Goal: Task Accomplishment & Management: Manage account settings

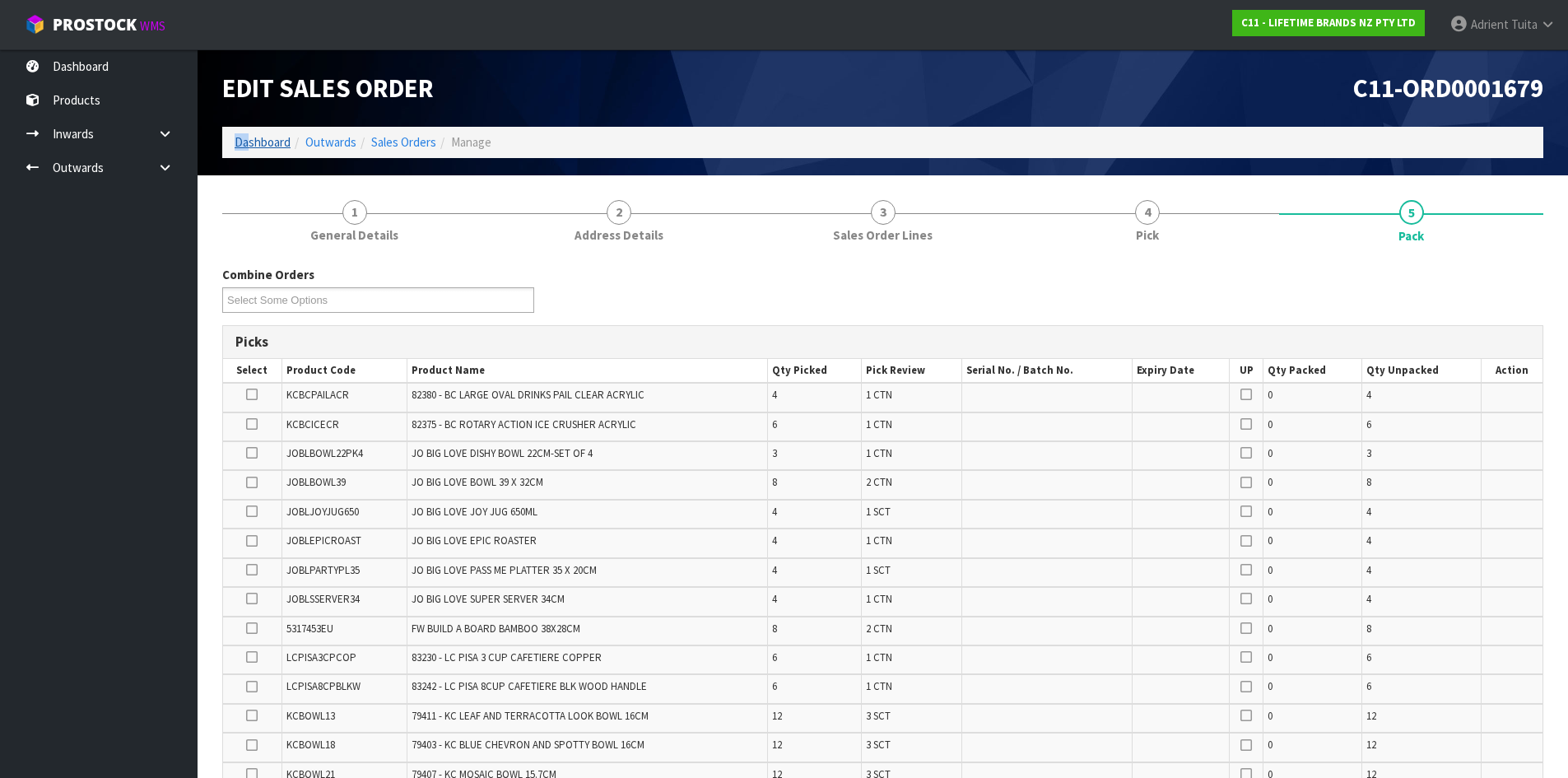
click at [251, 141] on ol "Dashboard Outwards Sales Orders Manage" at bounding box center [883, 142] width 1321 height 31
click at [251, 141] on link "Dashboard" at bounding box center [263, 142] width 56 height 16
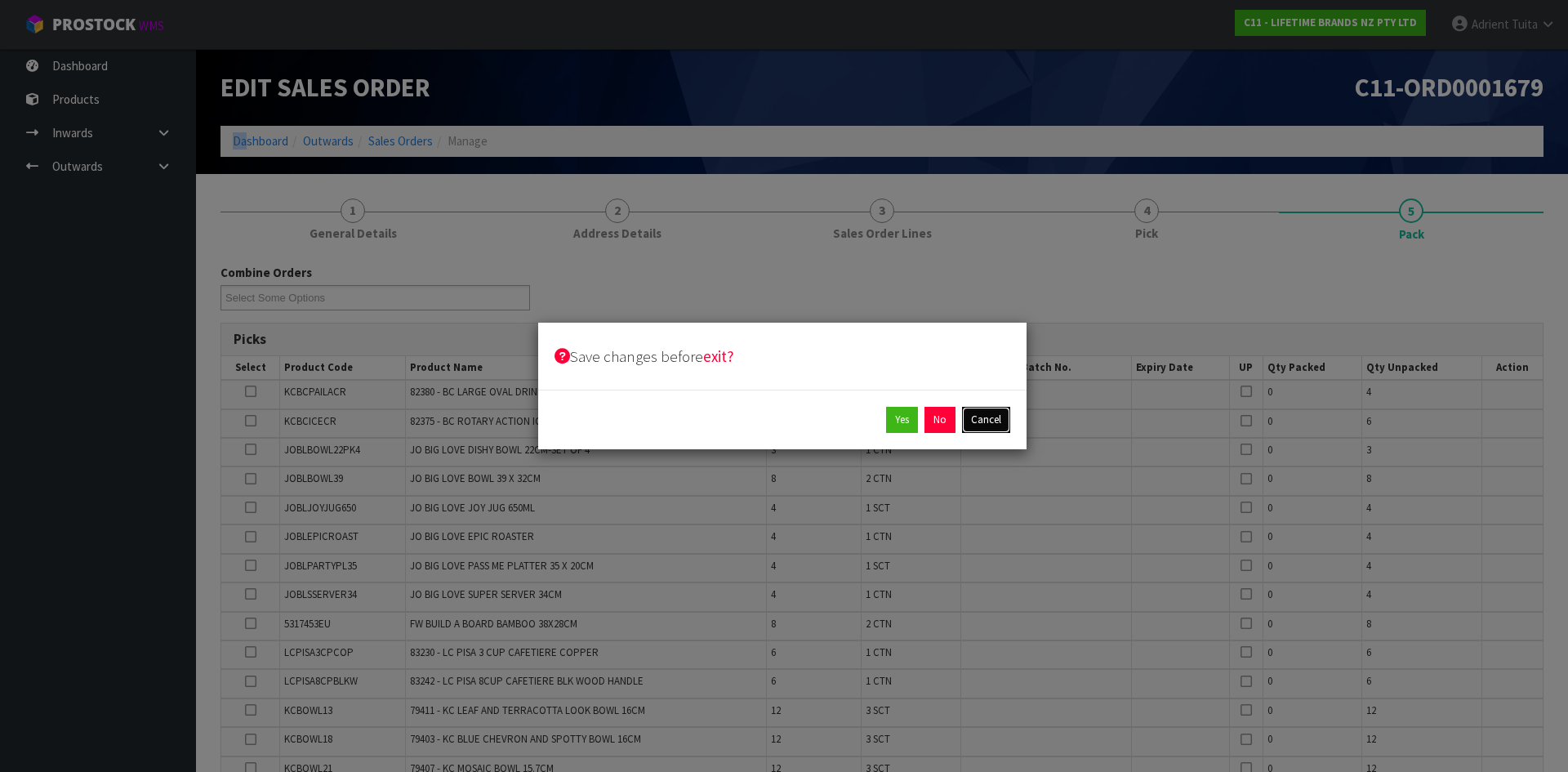
click at [969, 410] on button "Cancel" at bounding box center [986, 420] width 48 height 26
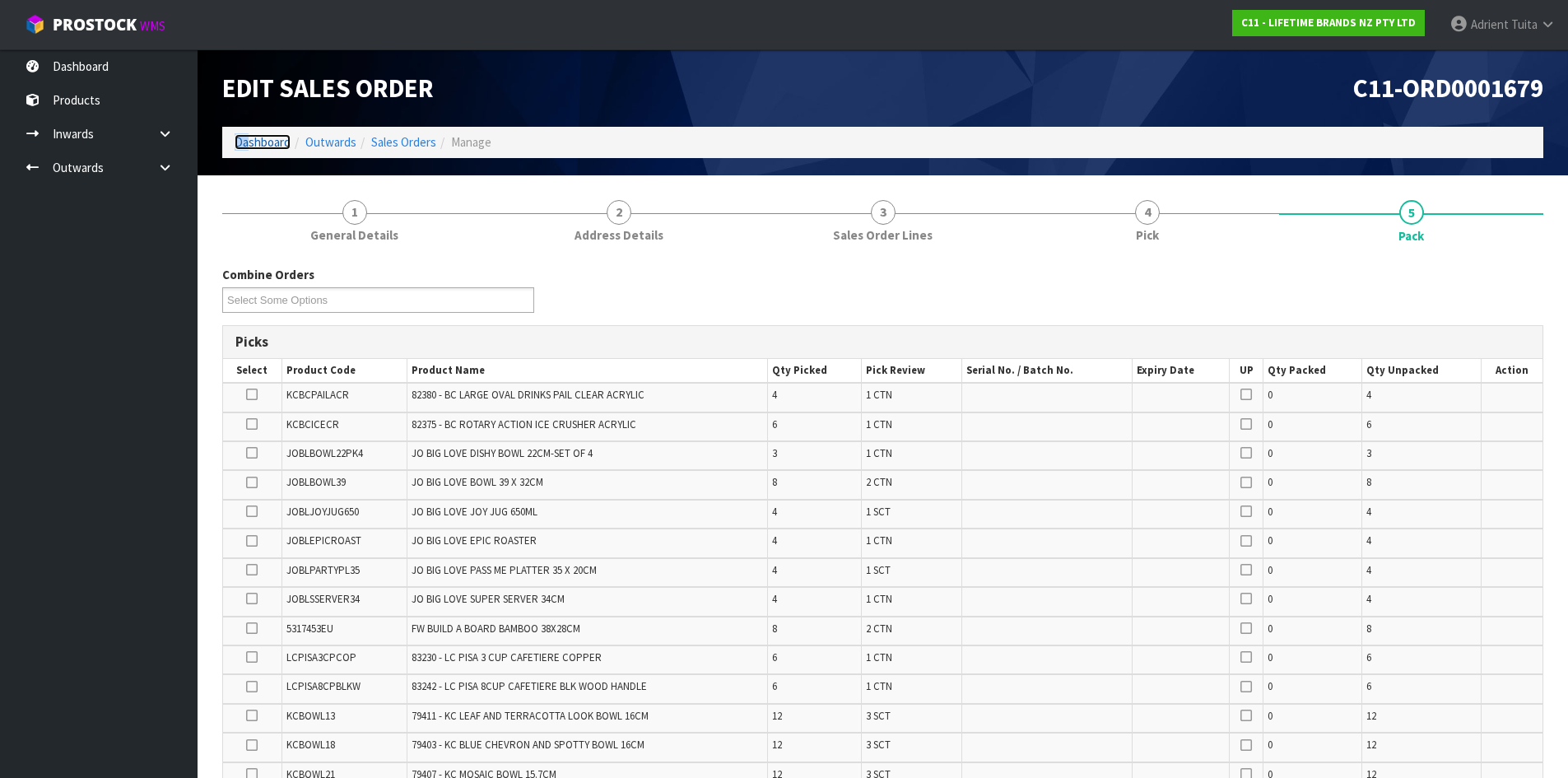
click at [275, 146] on link "Dashboard" at bounding box center [263, 142] width 56 height 16
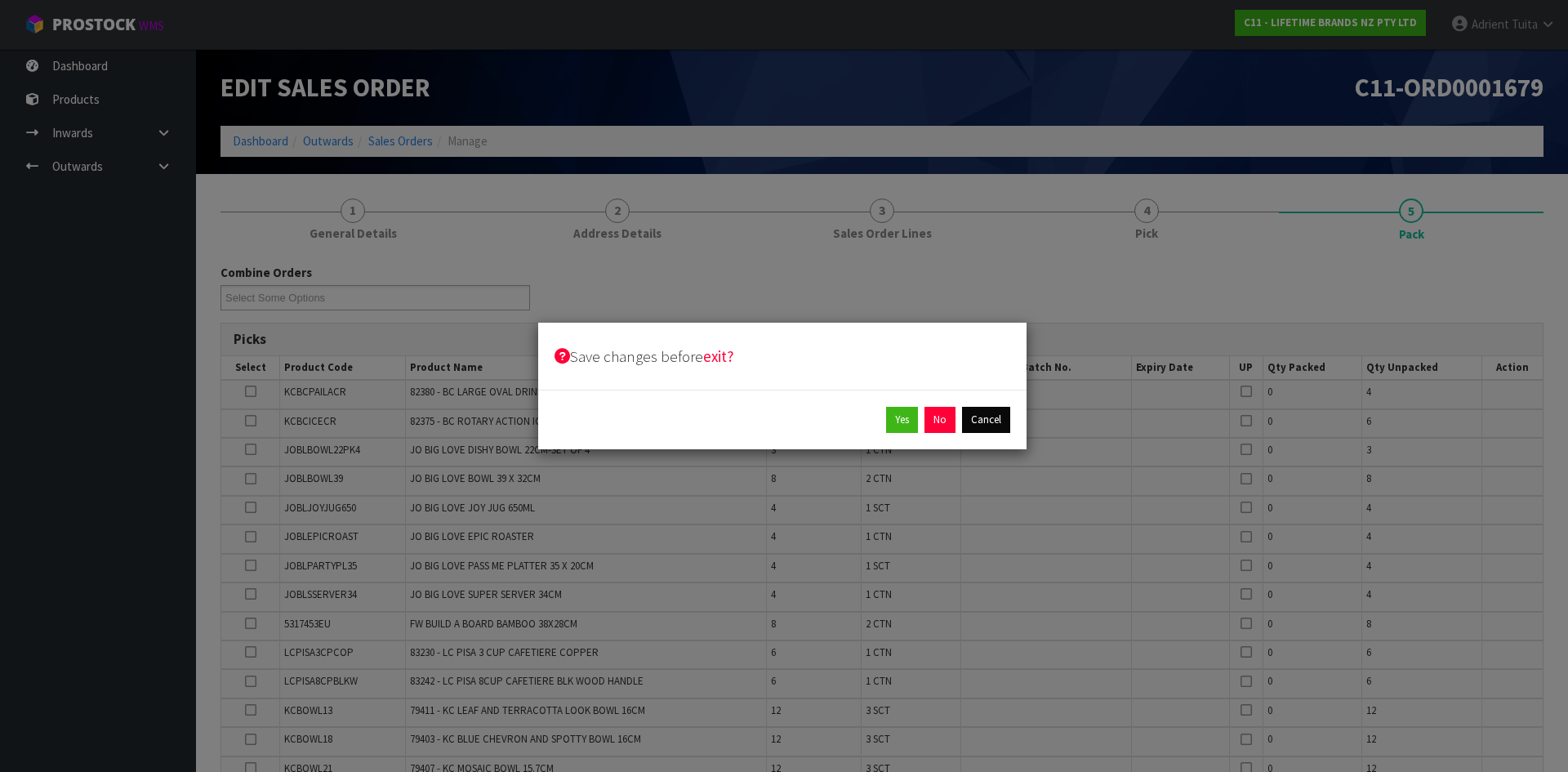
drag, startPoint x: 989, startPoint y: 396, endPoint x: 981, endPoint y: 421, distance: 26.2
click at [981, 402] on div "Yes No Cancel" at bounding box center [782, 419] width 488 height 60
click at [983, 422] on button "Cancel" at bounding box center [986, 420] width 48 height 26
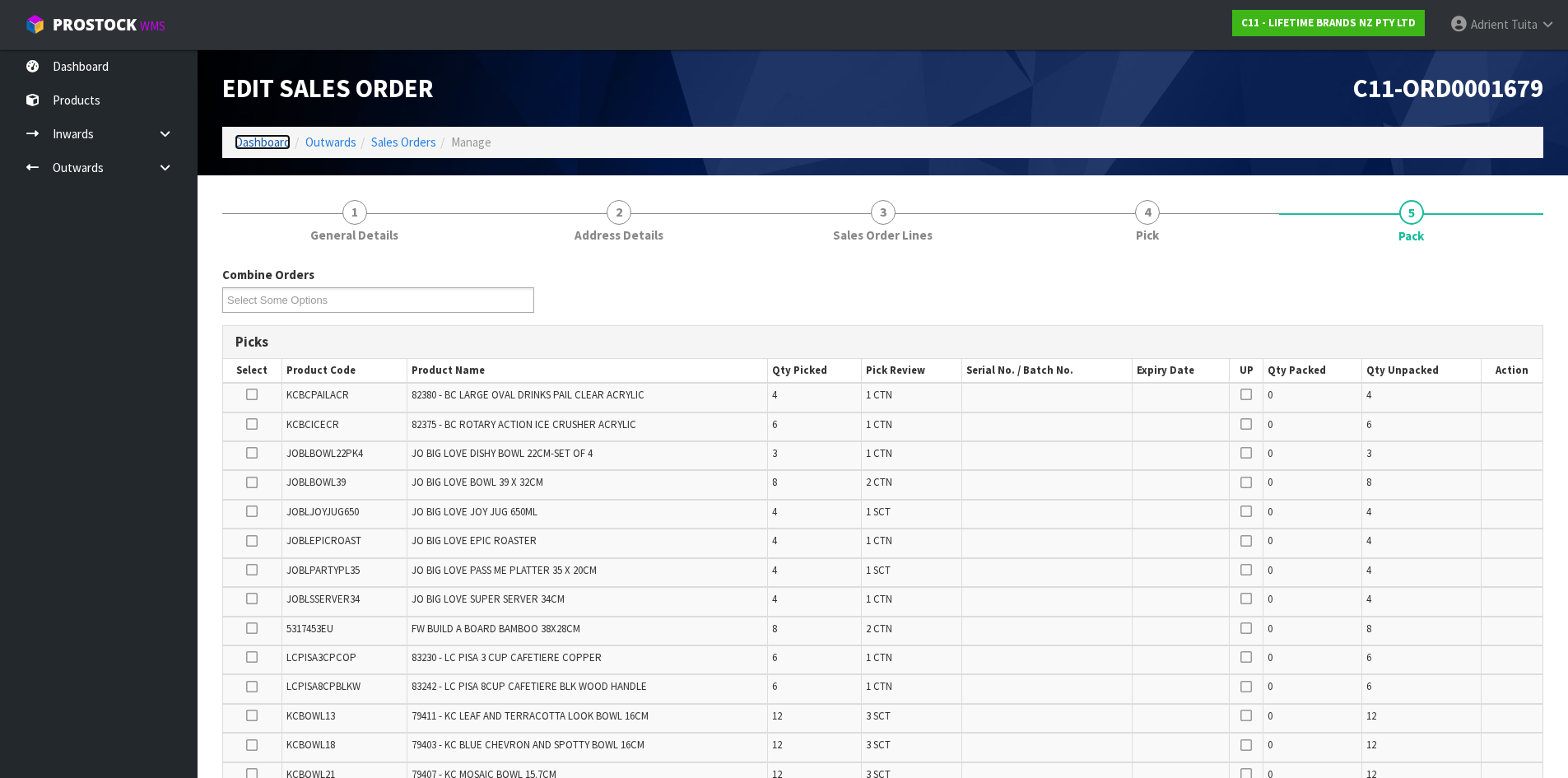
click at [284, 142] on link "Dashboard" at bounding box center [263, 142] width 56 height 16
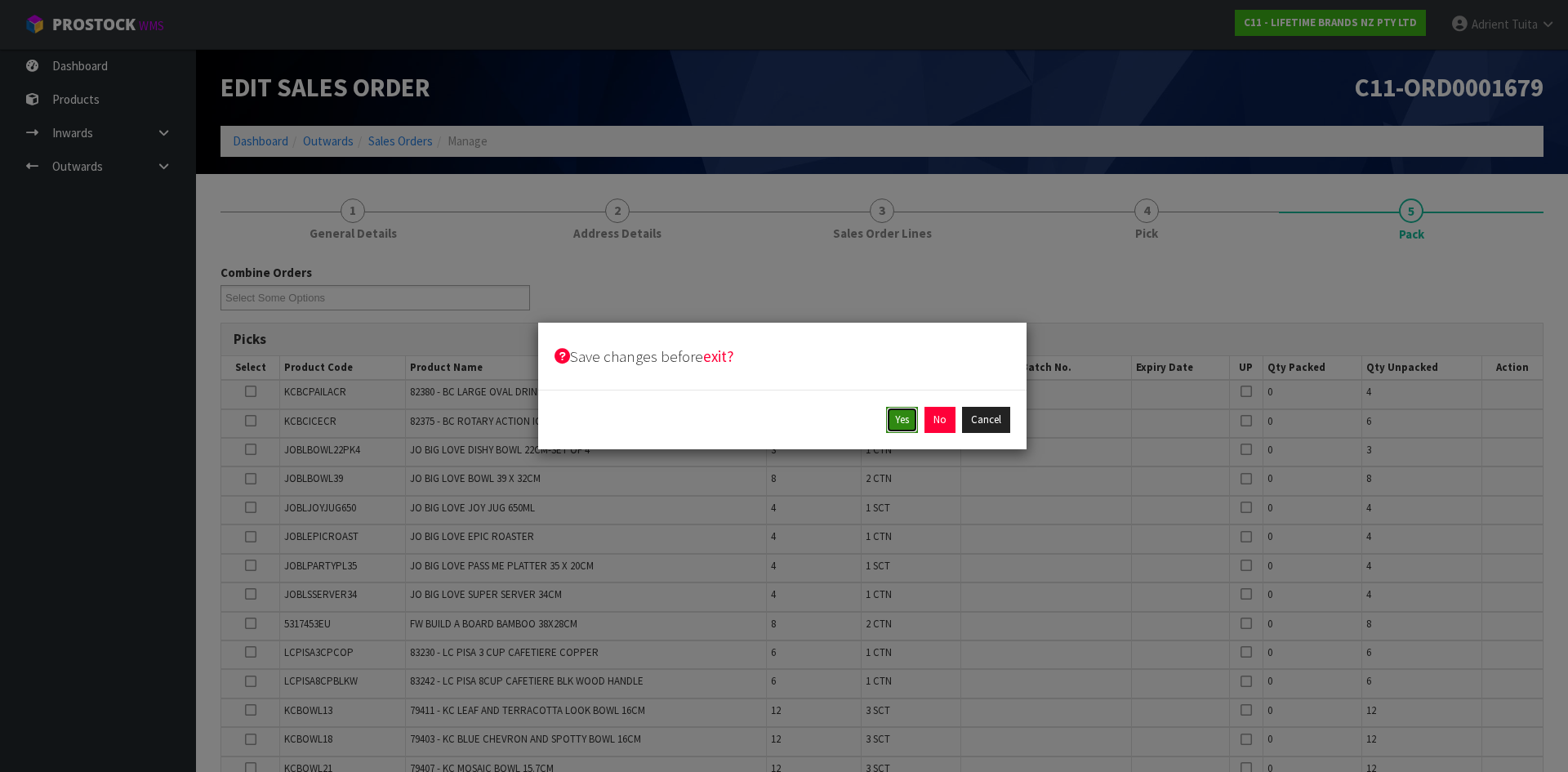
click at [894, 416] on button "Yes" at bounding box center [901, 420] width 32 height 26
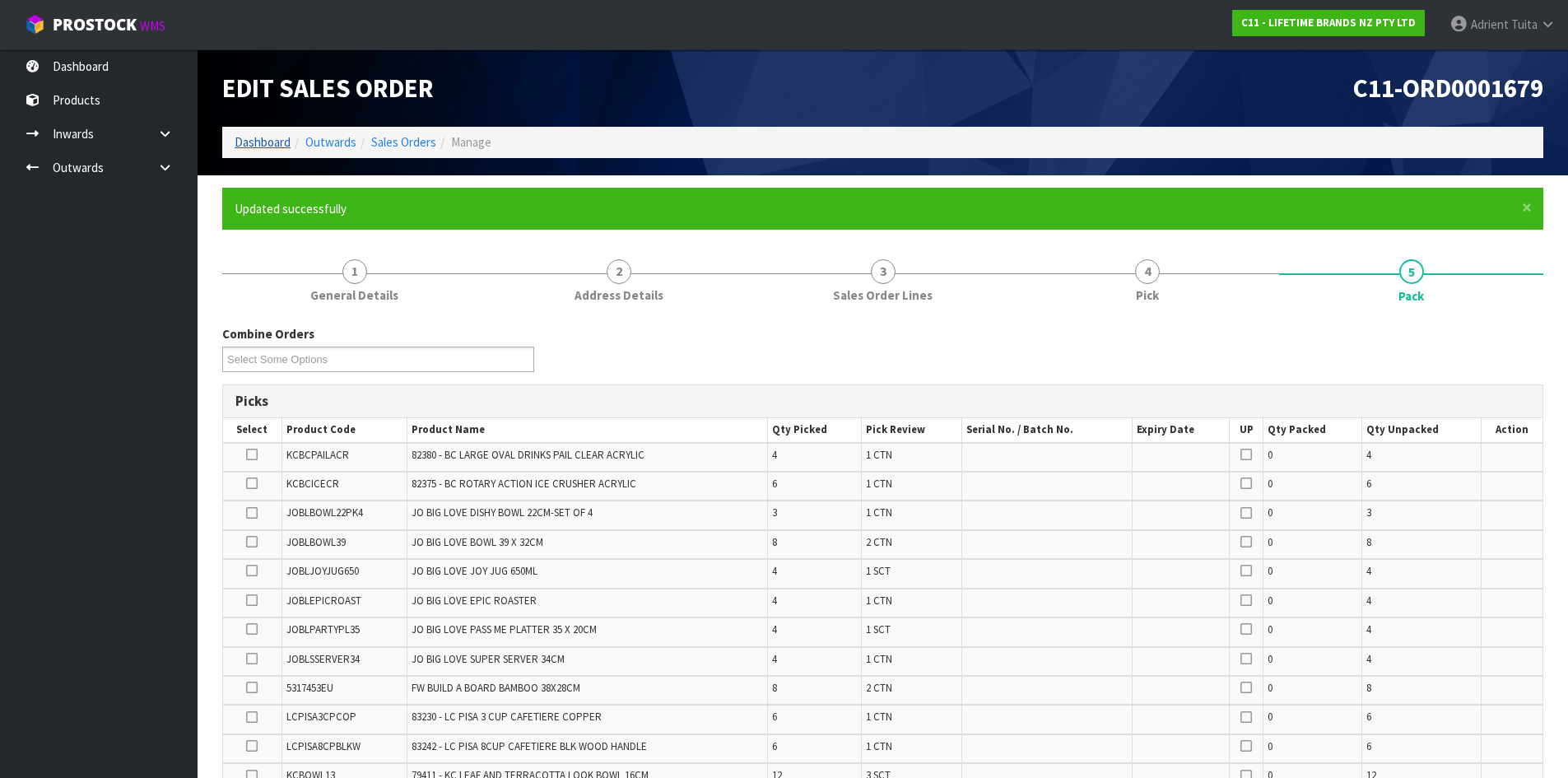
drag, startPoint x: 279, startPoint y: 128, endPoint x: 277, endPoint y: 139, distance: 11.2
click at [279, 128] on ol "Dashboard Outwards Sales Orders Manage" at bounding box center [883, 142] width 1321 height 31
click at [278, 144] on link "Dashboard" at bounding box center [263, 142] width 56 height 16
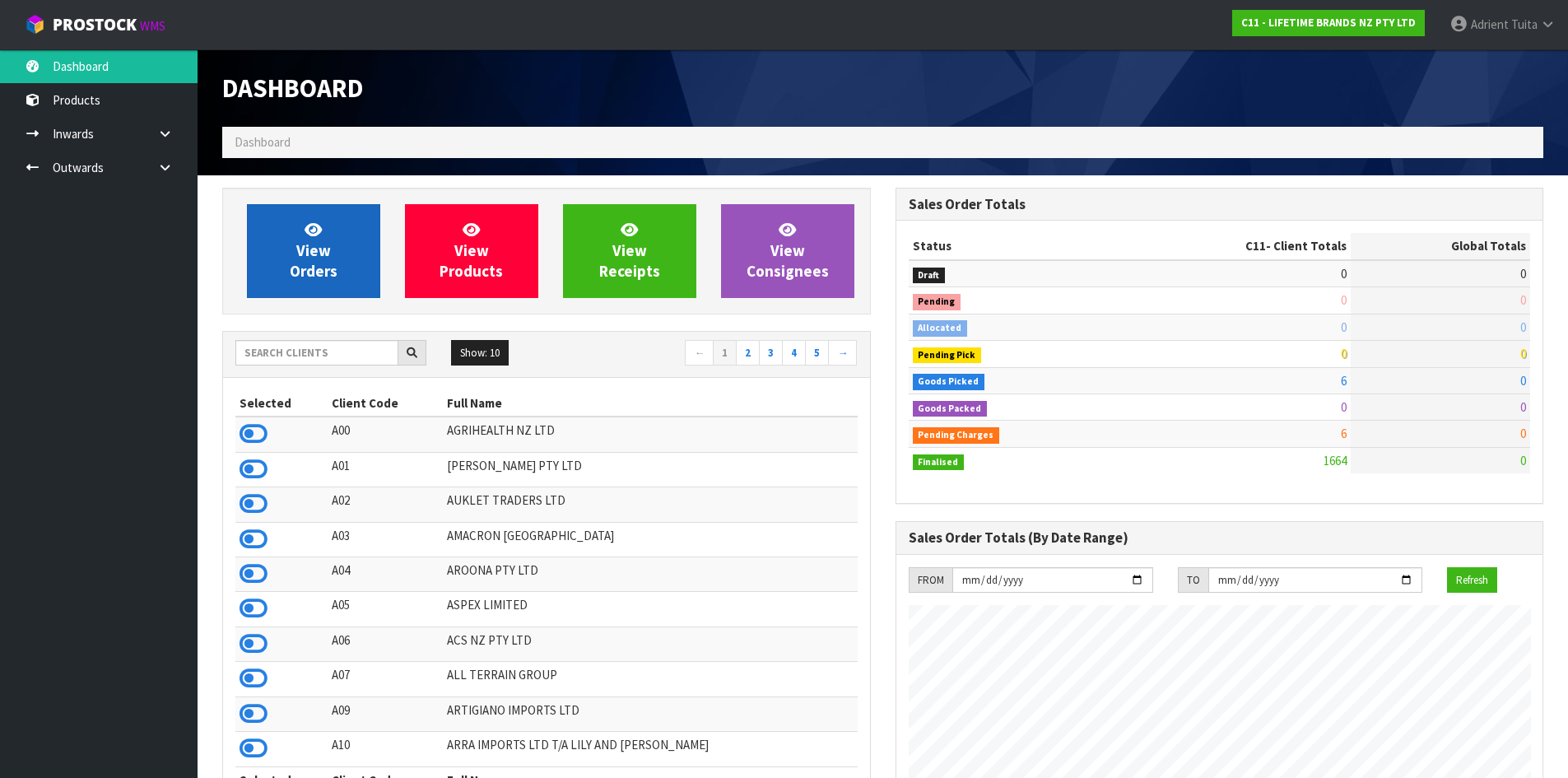
scroll to position [1248, 673]
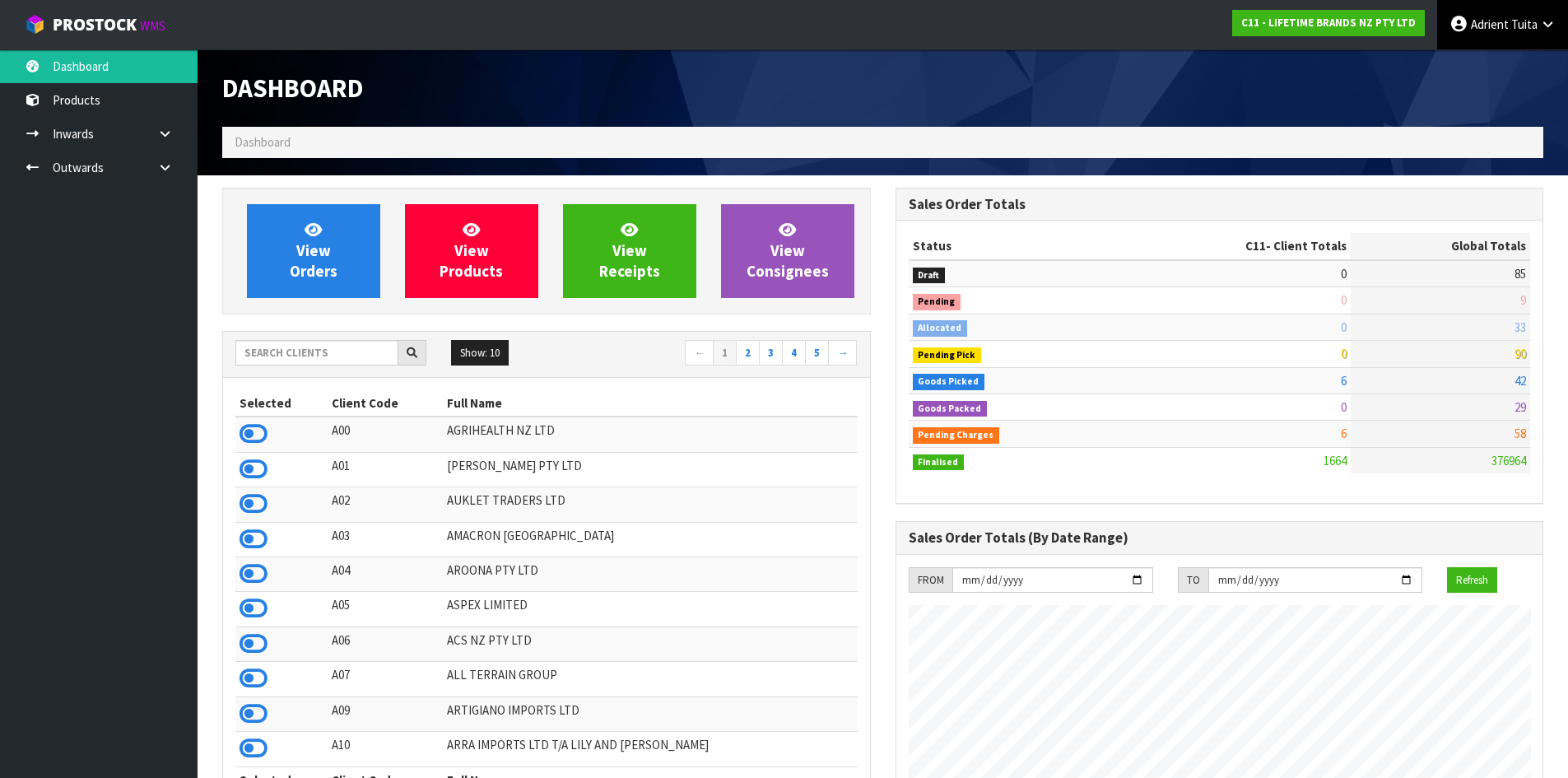
click at [1509, 10] on link "[PERSON_NAME]" at bounding box center [1502, 25] width 131 height 49
click at [1500, 69] on link "Logout" at bounding box center [1502, 65] width 130 height 22
